Goal: Browse casually

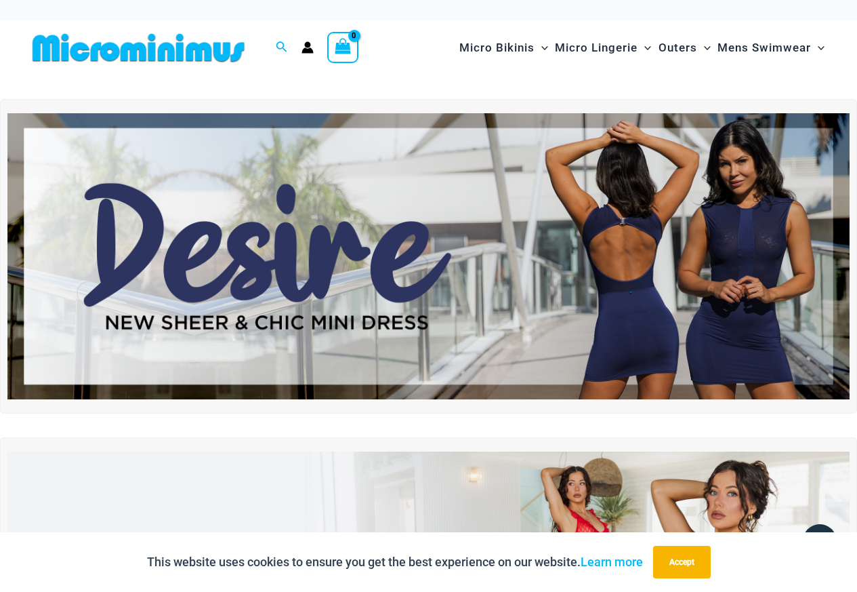
click at [461, 209] on img at bounding box center [428, 256] width 842 height 286
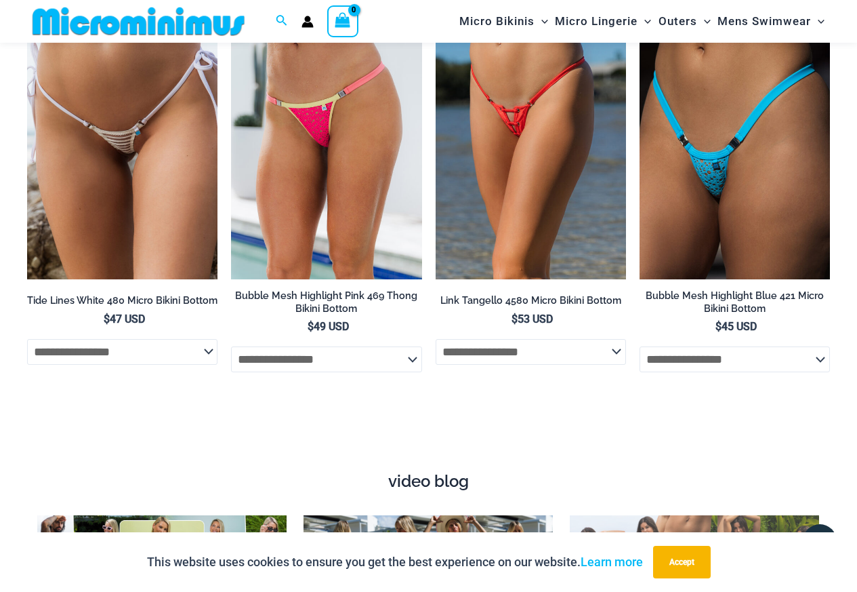
scroll to position [4460, 0]
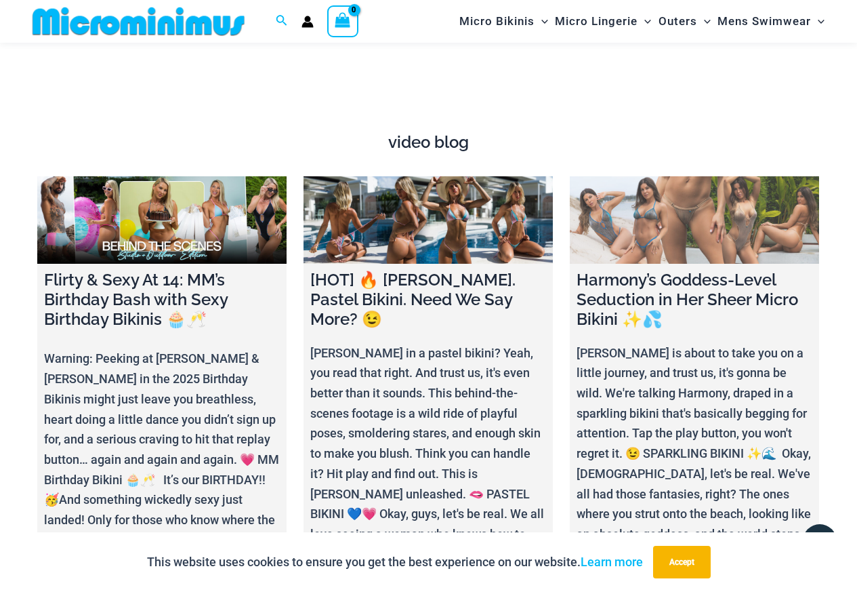
click at [717, 209] on link at bounding box center [694, 219] width 249 height 87
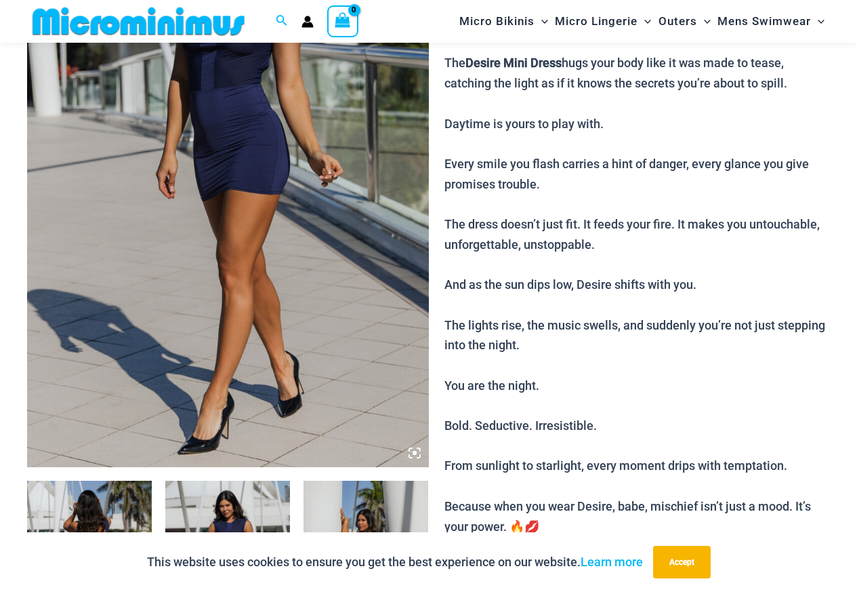
scroll to position [530, 0]
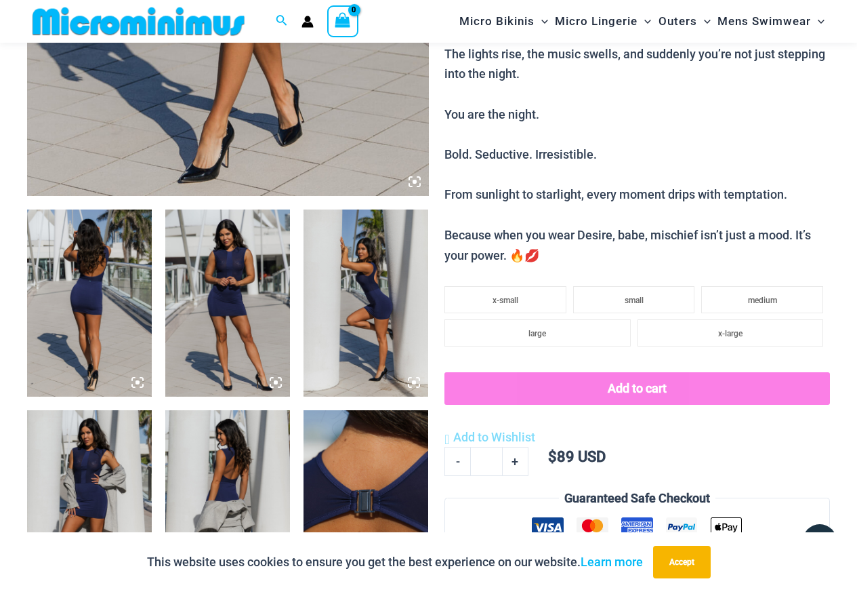
click at [79, 314] on img at bounding box center [89, 302] width 125 height 187
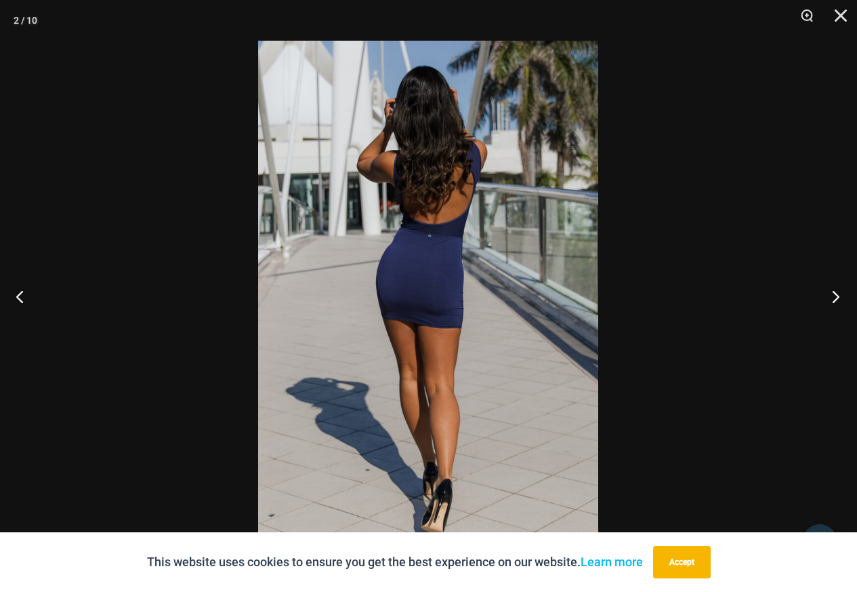
click at [839, 291] on button "Next" at bounding box center [831, 296] width 51 height 68
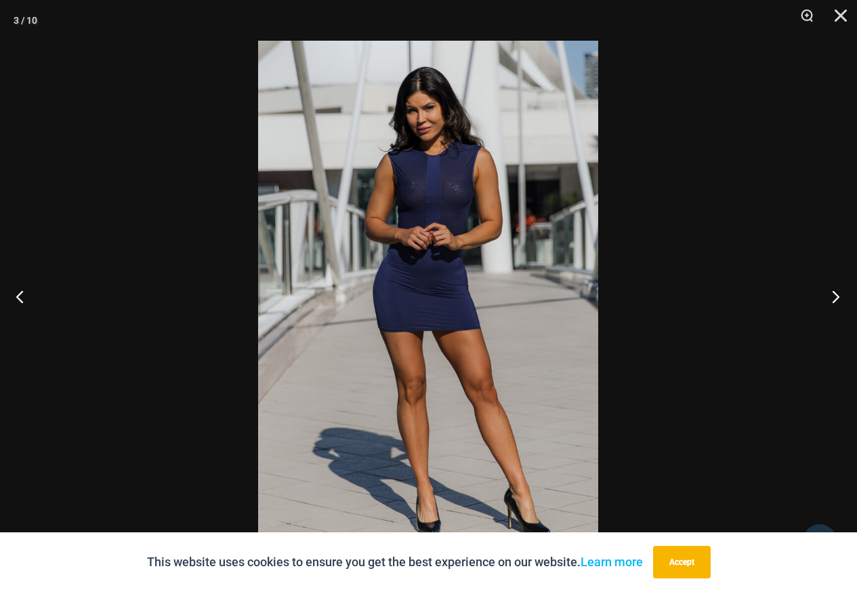
click at [839, 291] on button "Next" at bounding box center [831, 296] width 51 height 68
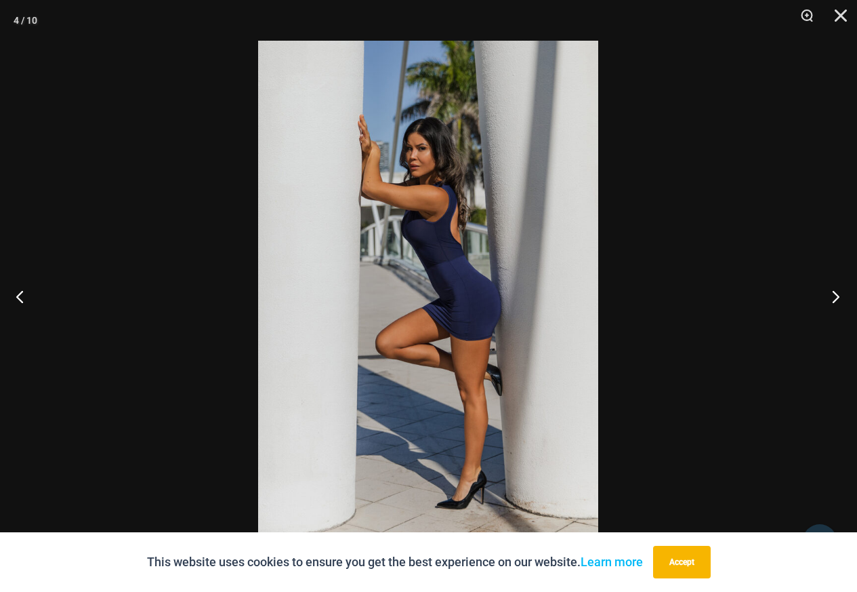
click at [839, 291] on button "Next" at bounding box center [831, 296] width 51 height 68
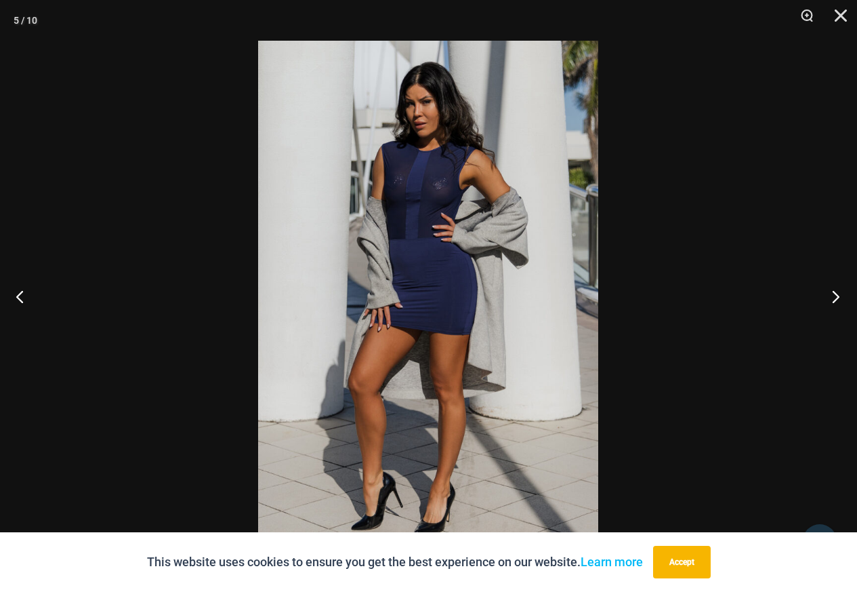
click at [839, 291] on button "Next" at bounding box center [831, 296] width 51 height 68
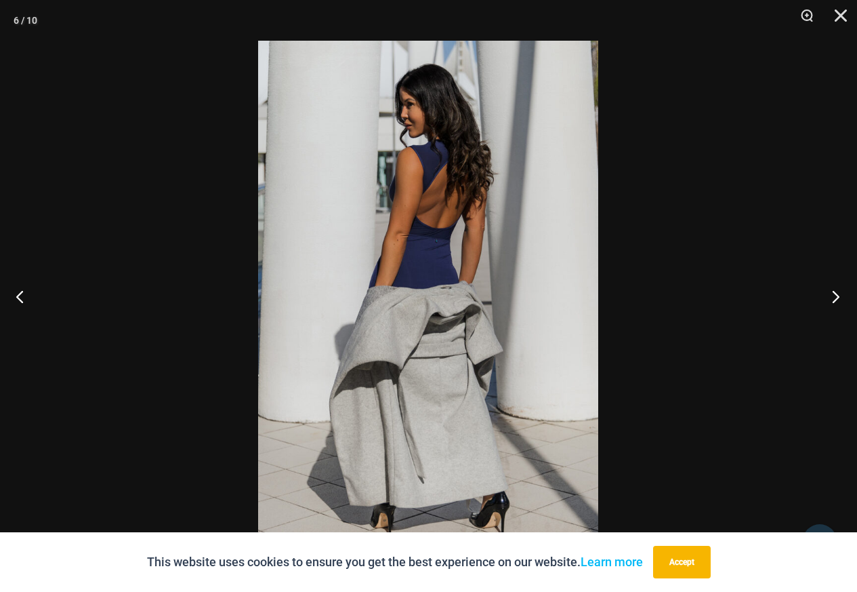
click at [839, 291] on button "Next" at bounding box center [831, 296] width 51 height 68
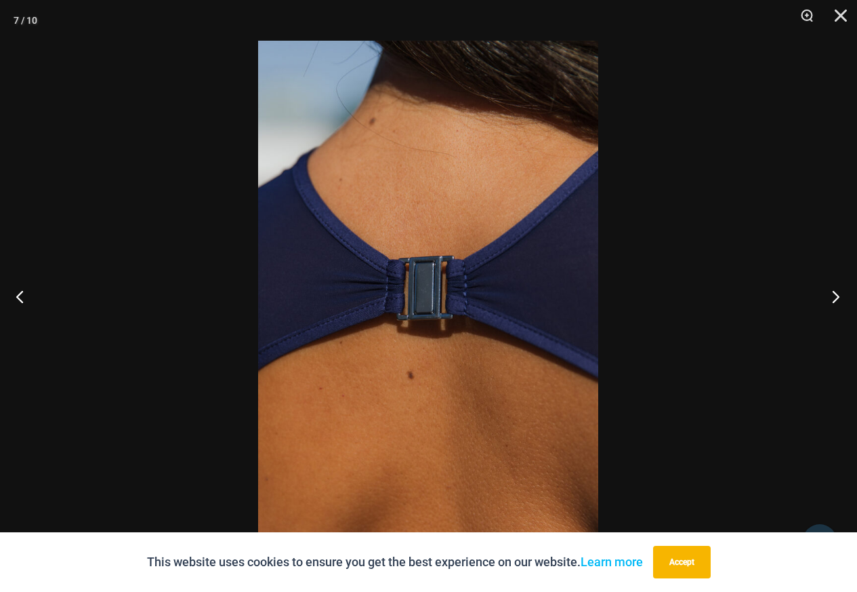
click at [839, 291] on button "Next" at bounding box center [831, 296] width 51 height 68
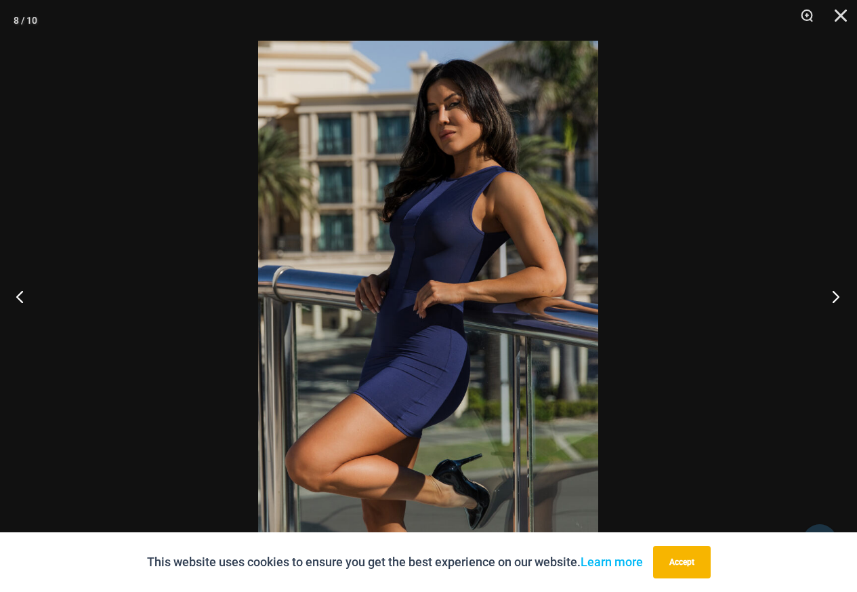
click at [839, 291] on button "Next" at bounding box center [831, 296] width 51 height 68
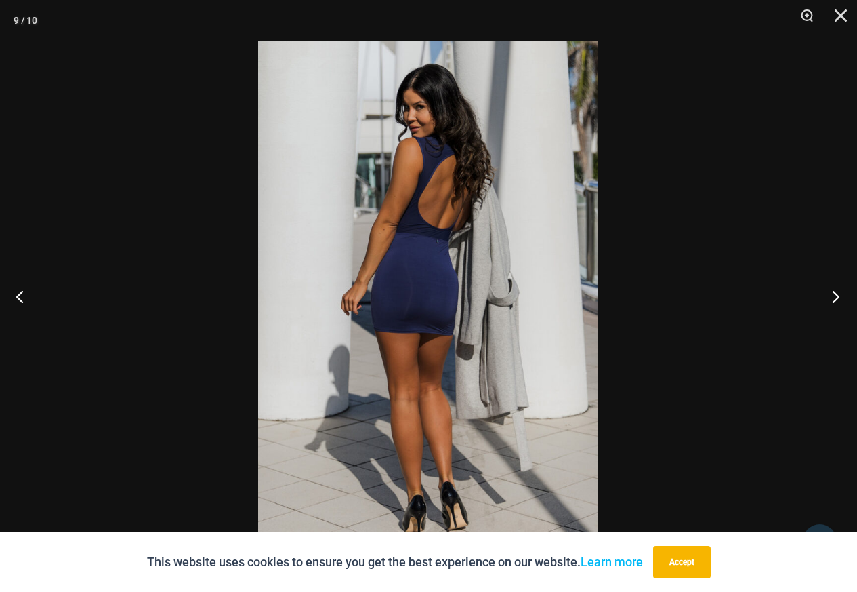
click at [839, 291] on button "Next" at bounding box center [831, 296] width 51 height 68
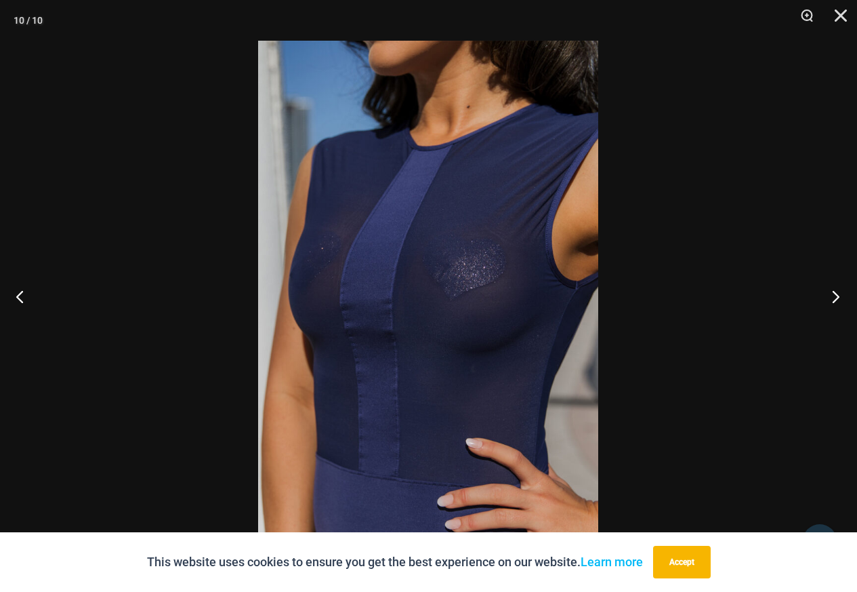
click at [839, 291] on button "Next" at bounding box center [831, 296] width 51 height 68
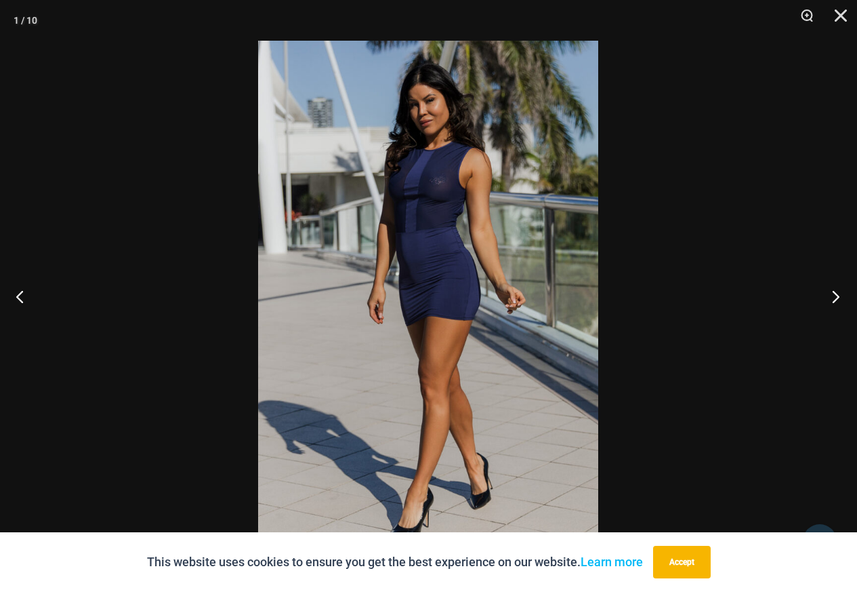
click at [839, 291] on button "Next" at bounding box center [831, 296] width 51 height 68
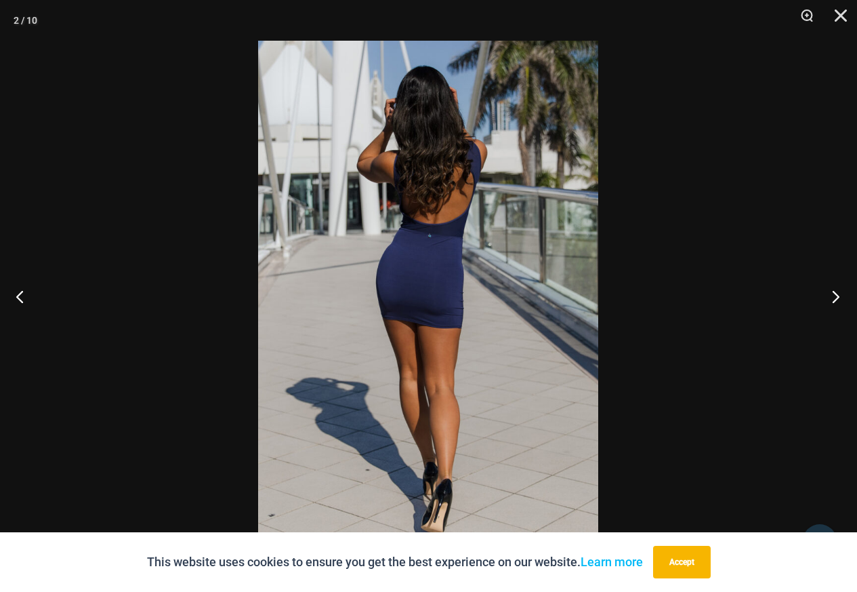
click at [839, 291] on button "Next" at bounding box center [831, 296] width 51 height 68
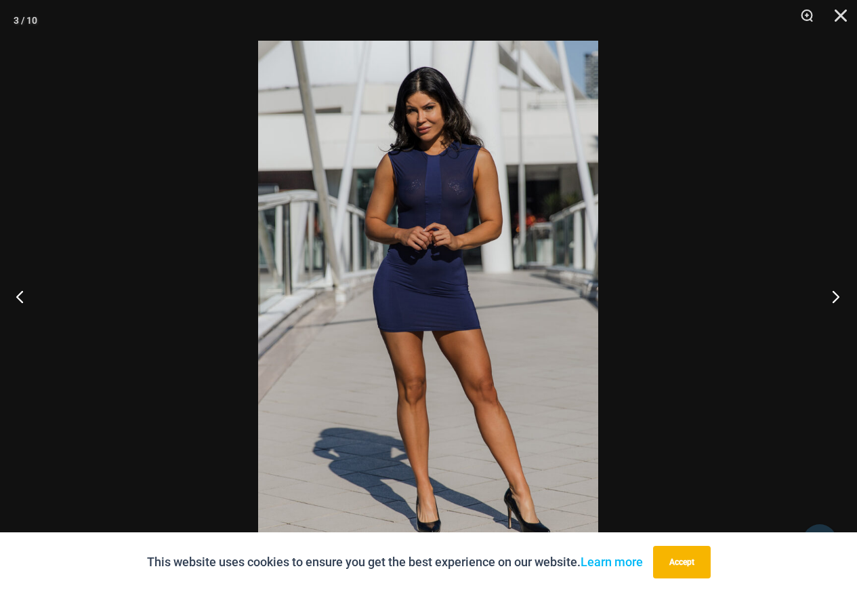
click at [839, 291] on button "Next" at bounding box center [831, 296] width 51 height 68
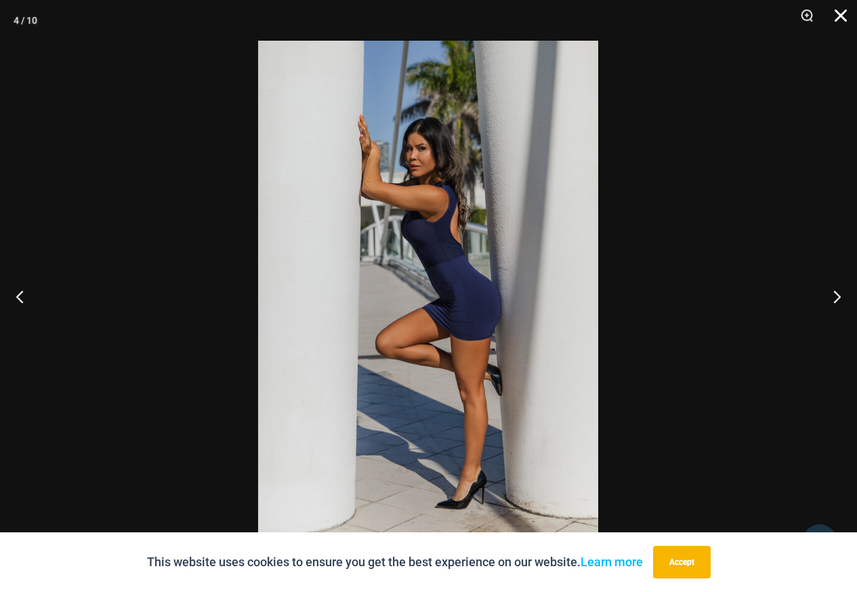
click at [842, 12] on button "Close" at bounding box center [836, 20] width 34 height 41
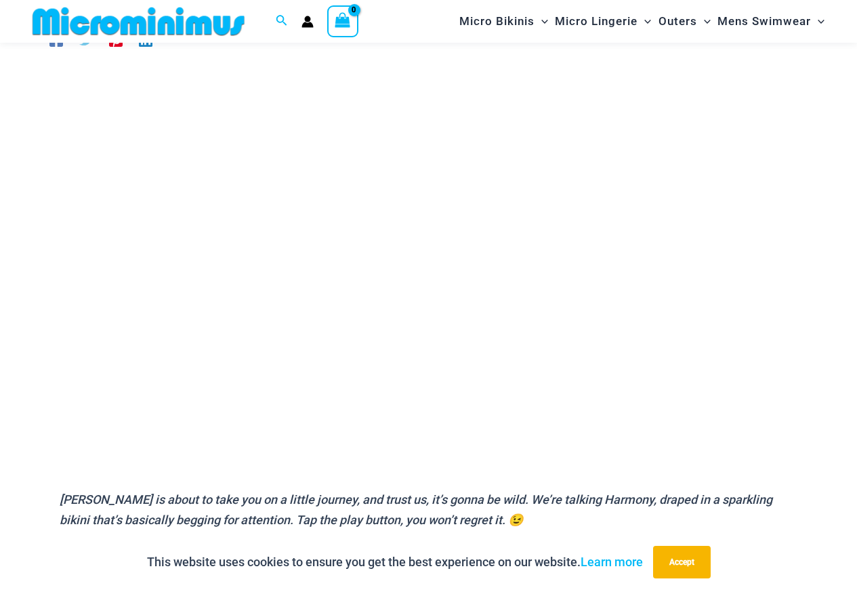
scroll to position [123, 0]
